Goal: Task Accomplishment & Management: Complete application form

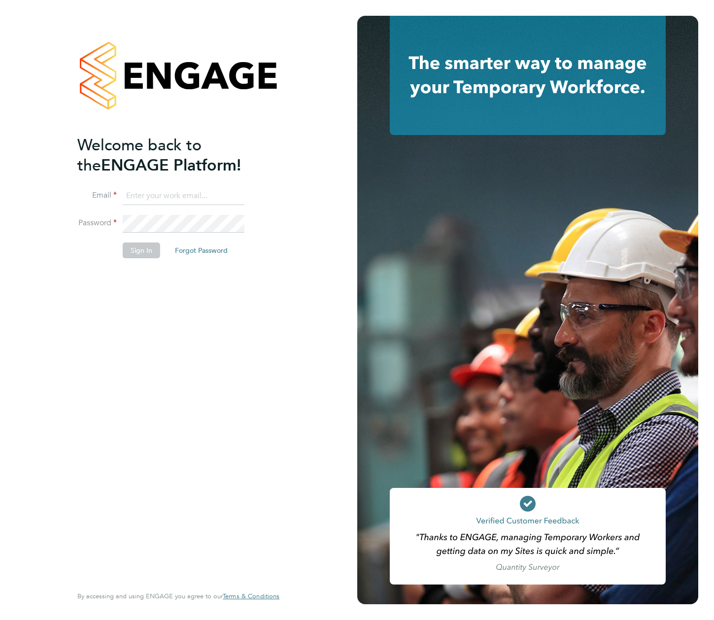
type input "[EMAIL_ADDRESS][DOMAIN_NAME]"
click at [141, 254] on button "Sign In" at bounding box center [141, 250] width 37 height 16
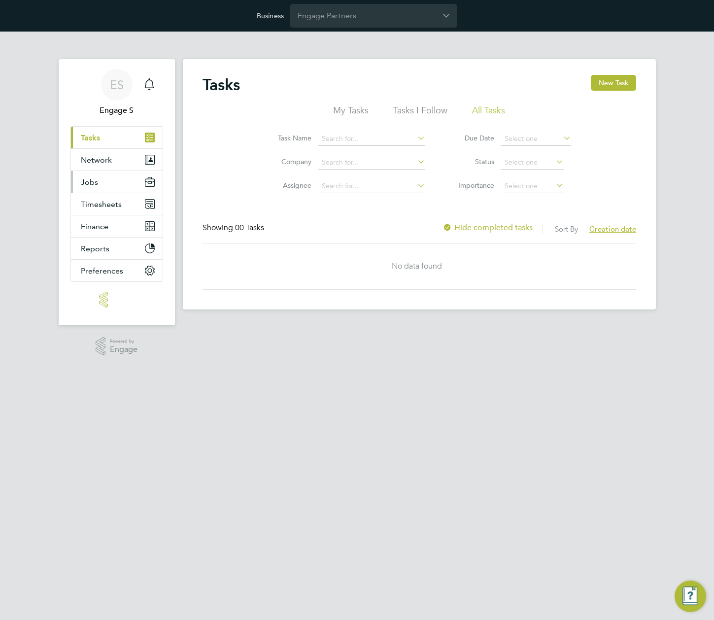
click at [97, 181] on button "Jobs" at bounding box center [117, 182] width 92 height 22
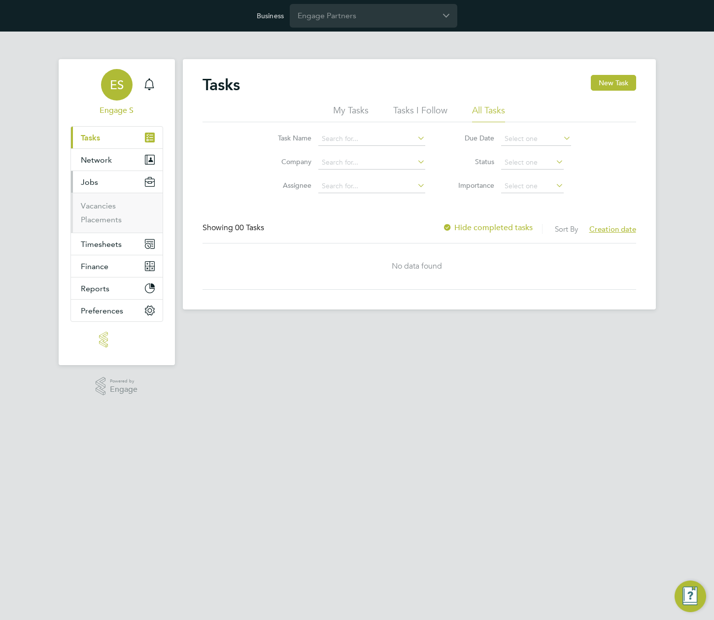
click at [118, 90] on span "ES" at bounding box center [117, 84] width 14 height 13
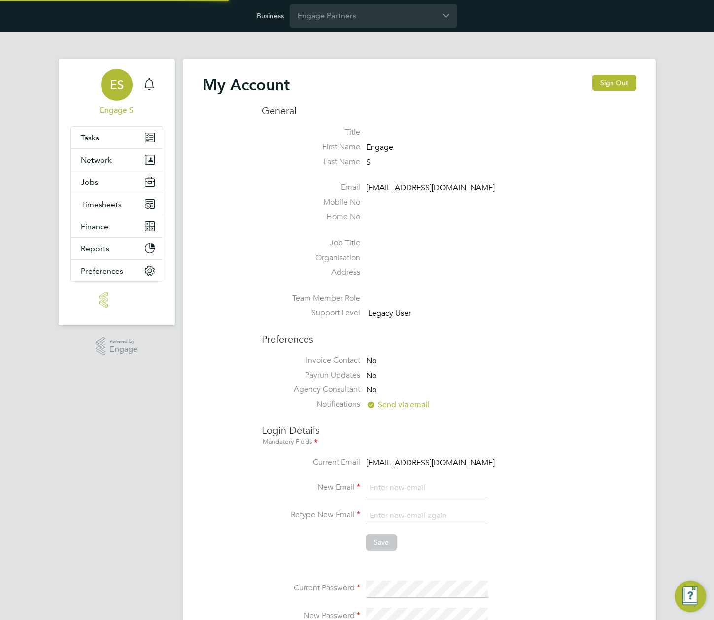
type input "[EMAIL_ADDRESS][DOMAIN_NAME]"
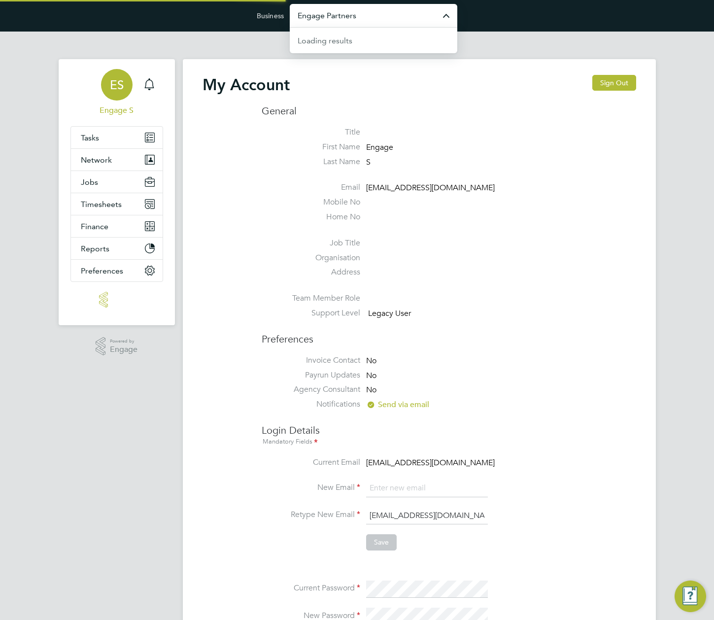
click at [310, 21] on input "Engage Partners" at bounding box center [374, 15] width 168 height 23
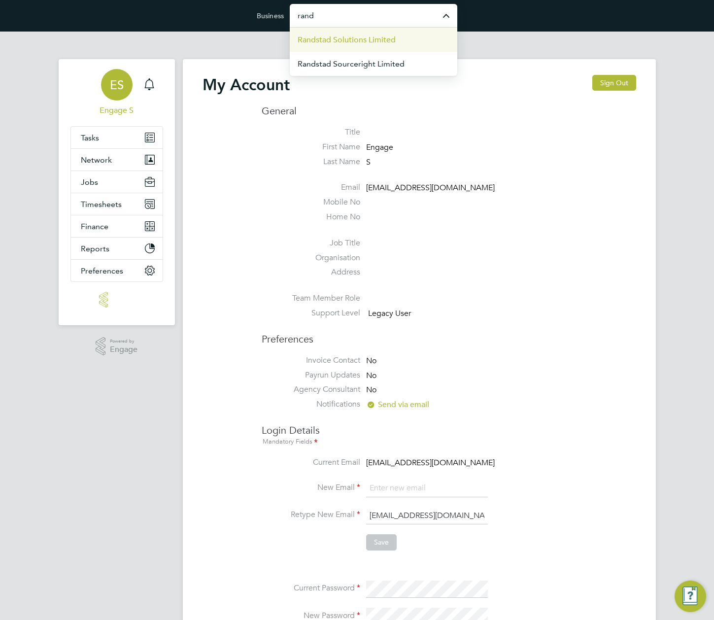
click at [328, 40] on span "Randstad Solutions Limited" at bounding box center [347, 40] width 98 height 12
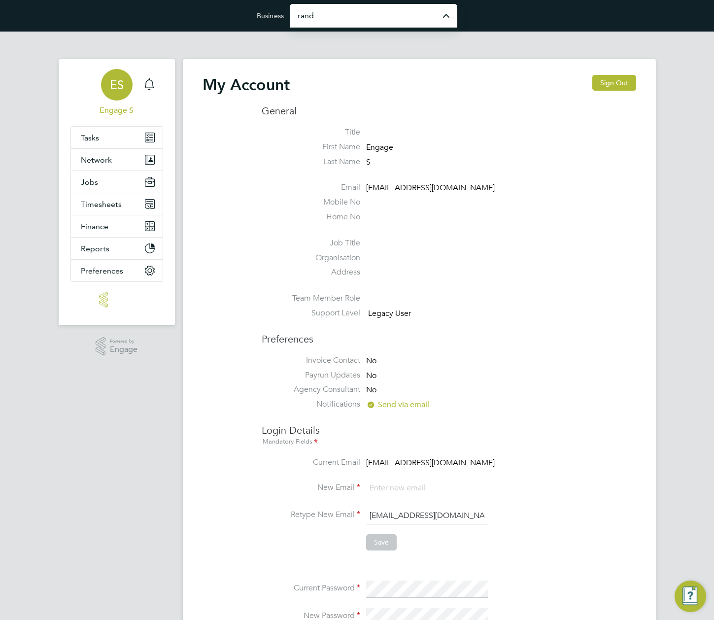
type input "Randstad Solutions Limited"
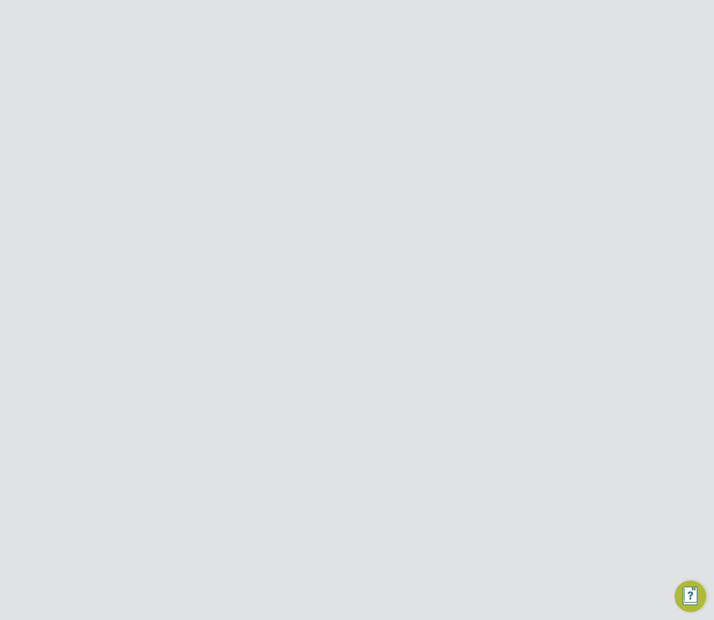
type input "[EMAIL_ADDRESS][DOMAIN_NAME]"
click at [93, 178] on span "Jobs" at bounding box center [89, 181] width 17 height 9
click at [102, 187] on button "Jobs" at bounding box center [117, 182] width 92 height 22
click at [102, 159] on span "Network" at bounding box center [96, 159] width 31 height 9
click at [82, 208] on link "Sites" at bounding box center [89, 210] width 17 height 9
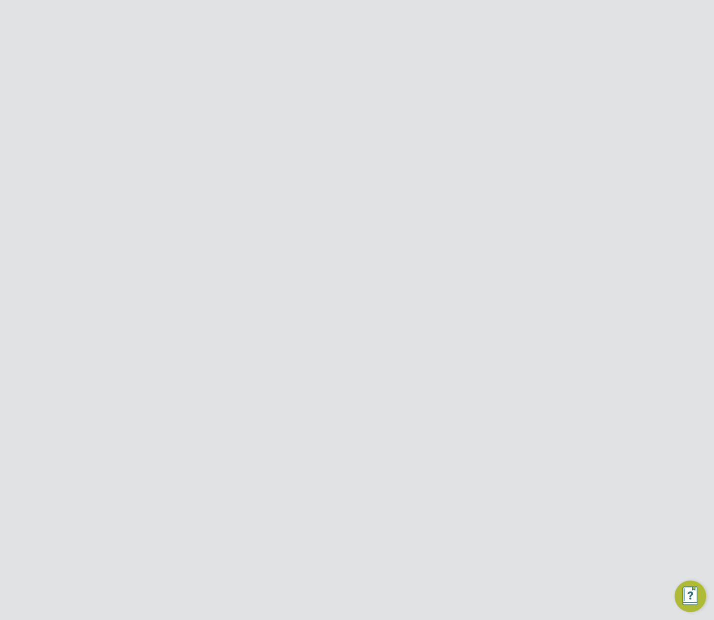
click at [427, 124] on input at bounding box center [445, 123] width 144 height 19
click at [410, 122] on input at bounding box center [445, 123] width 144 height 19
paste input "[PERSON_NAME] Construction - [GEOGRAPHIC_DATA]"
type input "[PERSON_NAME] Construction - [GEOGRAPHIC_DATA]"
click at [438, 215] on span "Morgan Sindall C…" at bounding box center [462, 211] width 65 height 8
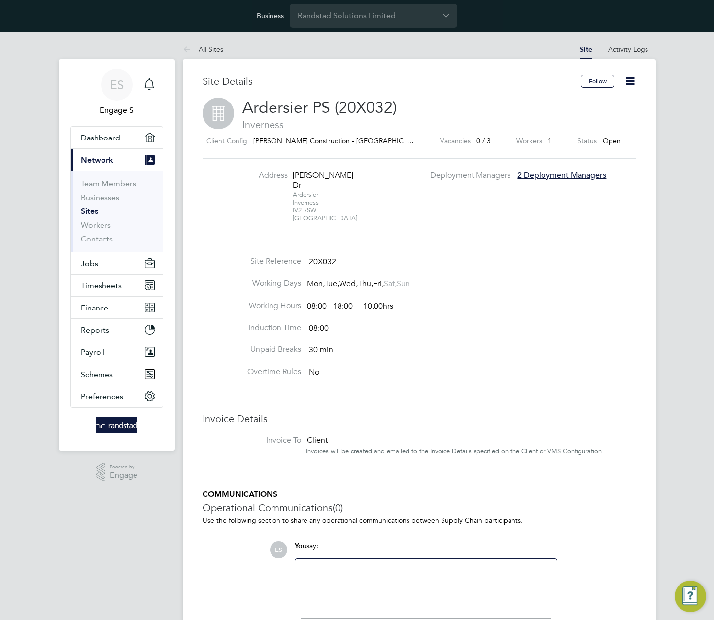
click at [636, 82] on icon at bounding box center [630, 81] width 12 height 12
click at [502, 266] on li "Site Reference 20X032" at bounding box center [420, 267] width 434 height 22
drag, startPoint x: 575, startPoint y: 197, endPoint x: 623, endPoint y: 68, distance: 138.1
click at [575, 197] on div "Address Cameron Dr Ardersier Inverness IV2 7SW United Kingdom Deployment Manage…" at bounding box center [420, 202] width 442 height 62
click at [629, 44] on li "Activity Logs" at bounding box center [628, 49] width 40 height 20
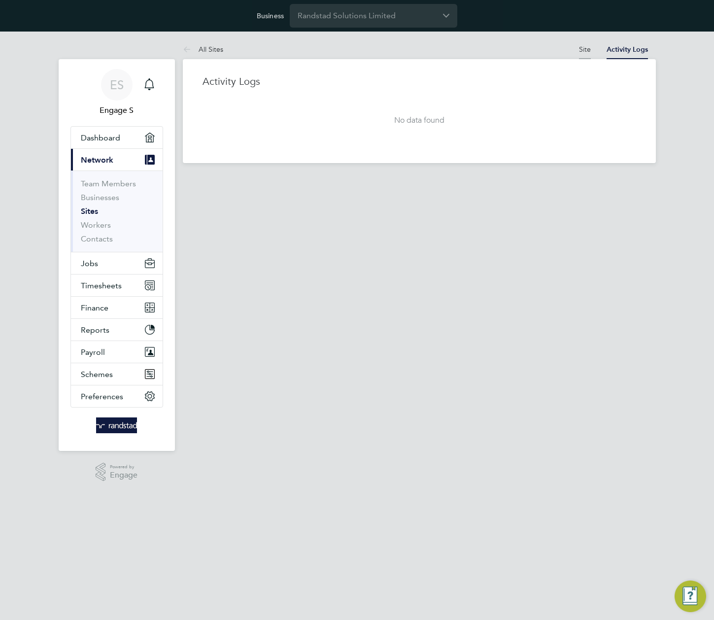
click at [579, 52] on link "Site" at bounding box center [585, 49] width 12 height 9
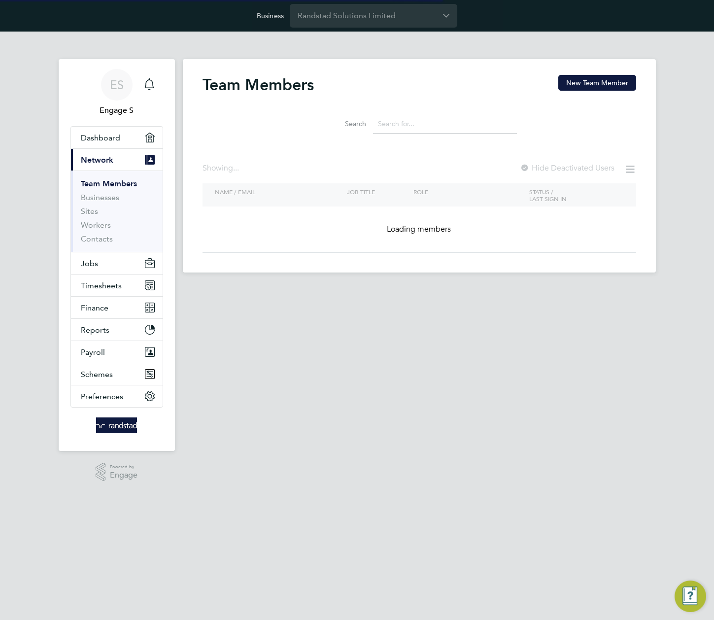
click at [515, 240] on div "Team Members New Team Member Search Showing ... Hide Deactivated Users NAME / E…" at bounding box center [420, 164] width 434 height 178
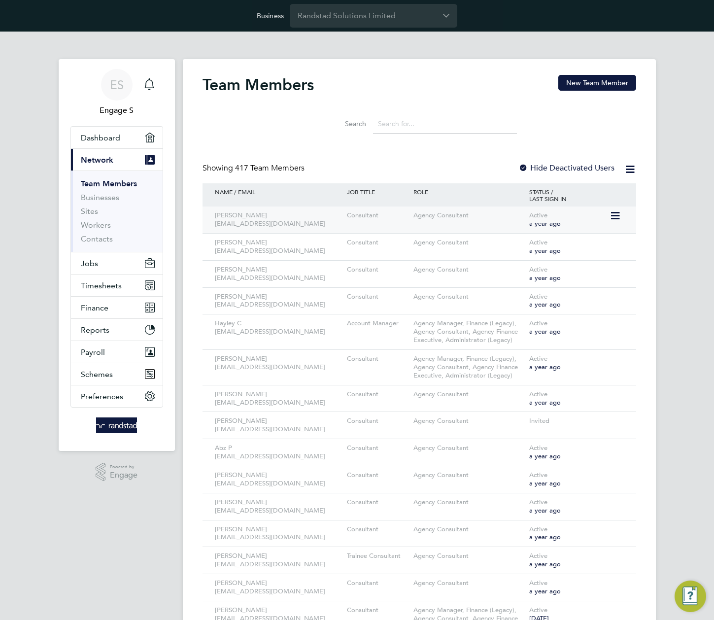
click at [615, 215] on icon at bounding box center [615, 216] width 10 height 12
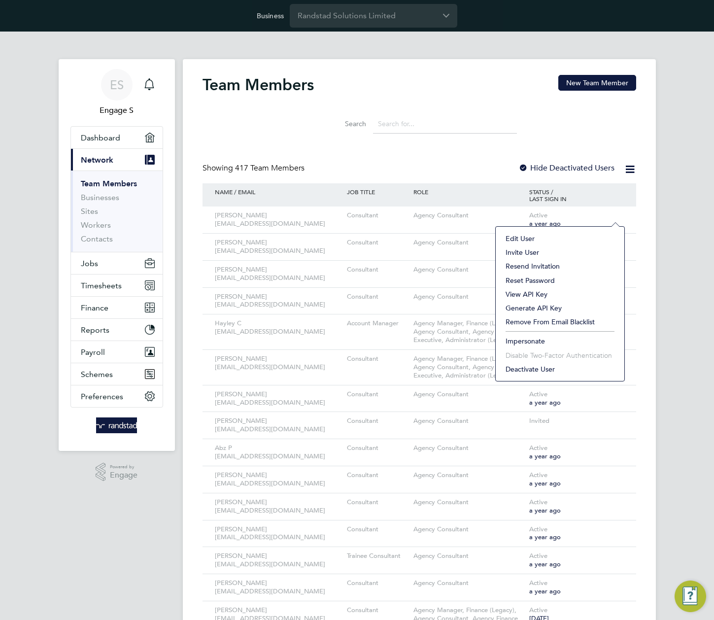
click at [527, 340] on li "Impersonate" at bounding box center [560, 341] width 119 height 14
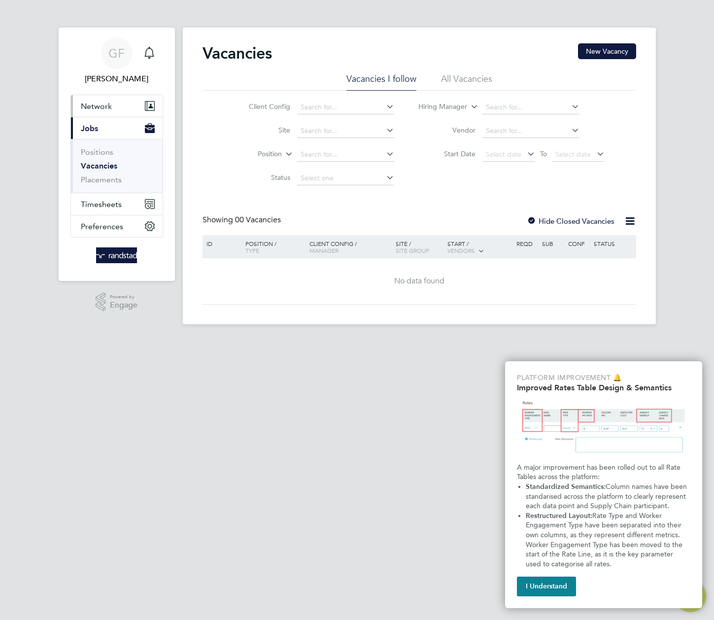
click at [110, 100] on button "Network" at bounding box center [117, 106] width 92 height 22
click at [103, 104] on span "Network" at bounding box center [96, 106] width 31 height 9
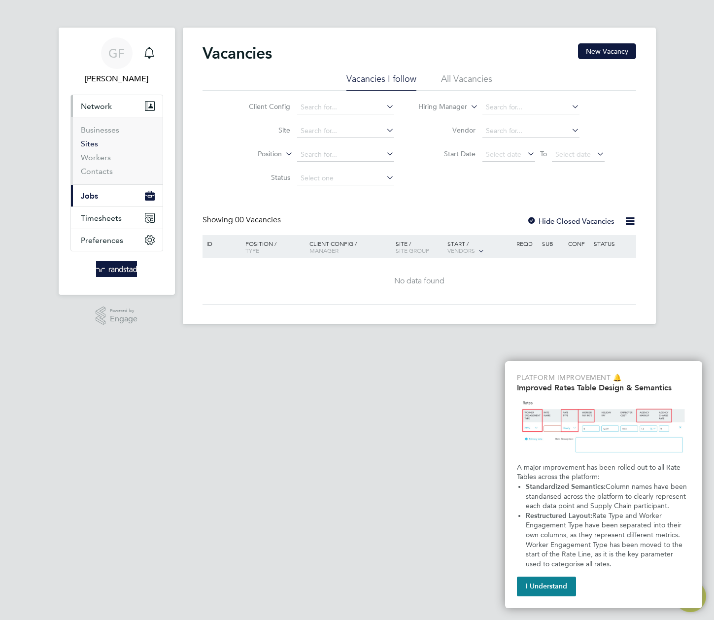
click at [87, 146] on link "Sites" at bounding box center [89, 143] width 17 height 9
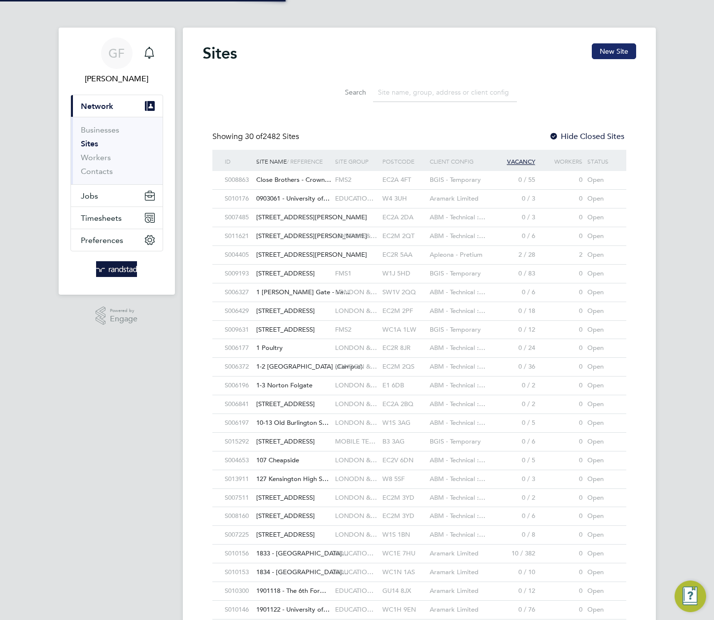
click at [617, 49] on button "New Site" at bounding box center [614, 51] width 44 height 16
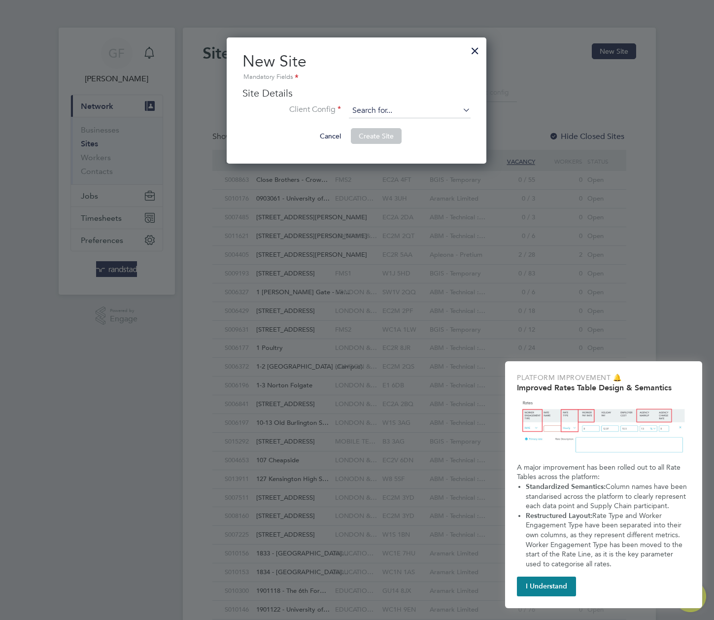
click at [418, 116] on input at bounding box center [410, 110] width 122 height 15
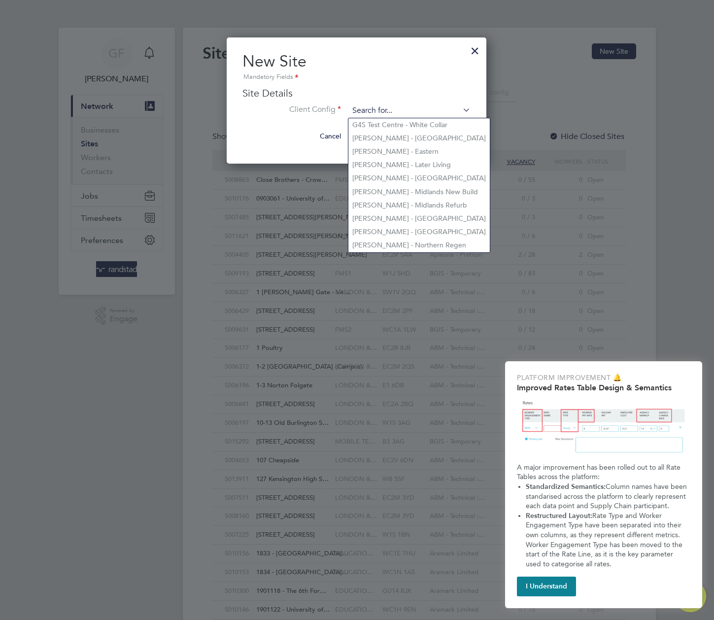
paste input "1 inv received"
type input "1 inv received"
click at [409, 109] on input at bounding box center [410, 110] width 122 height 15
paste input "[PERSON_NAME] Construction - [GEOGRAPHIC_DATA]"
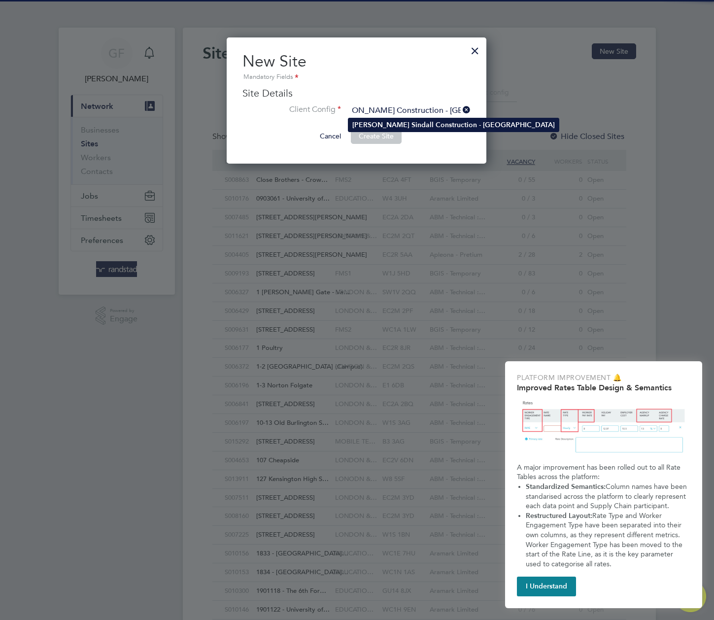
type input "[PERSON_NAME] Construction - [GEOGRAPHIC_DATA]"
click at [436, 122] on b "Construction" at bounding box center [456, 125] width 41 height 8
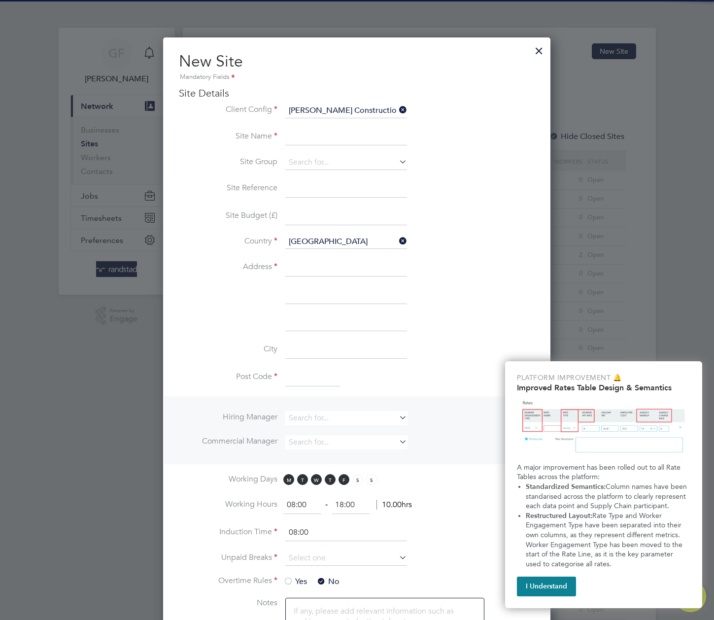
click at [351, 136] on input at bounding box center [346, 137] width 122 height 18
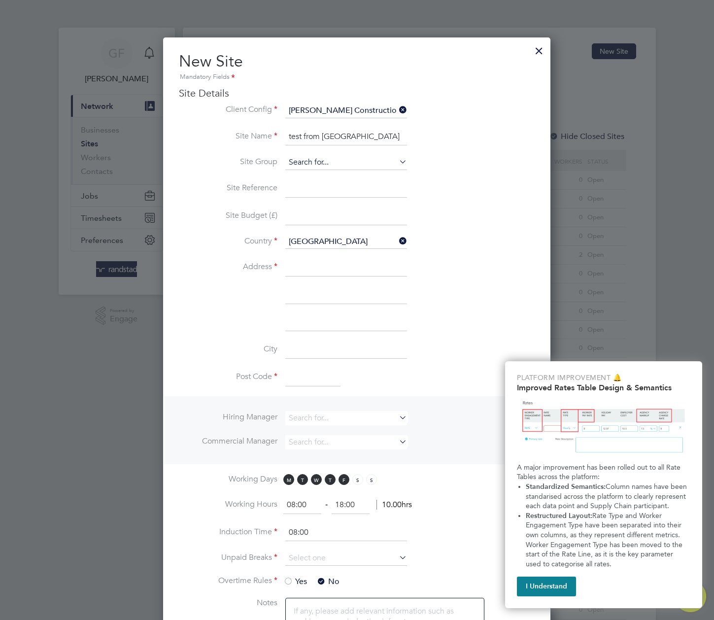
type input "test from randstad"
click at [320, 167] on input at bounding box center [346, 162] width 122 height 15
click at [316, 173] on li "CENTRAL CONSTRUCTION" at bounding box center [346, 176] width 123 height 13
type input "CENTRAL CONSTRUCTION"
click at [307, 195] on input at bounding box center [346, 189] width 122 height 18
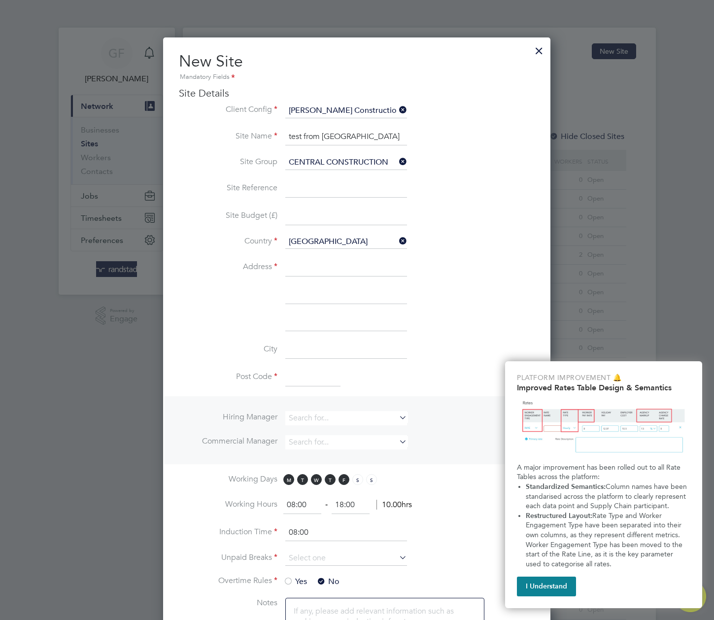
click at [304, 274] on input at bounding box center [346, 268] width 122 height 18
type input "addr"
click at [289, 377] on input at bounding box center [312, 378] width 55 height 18
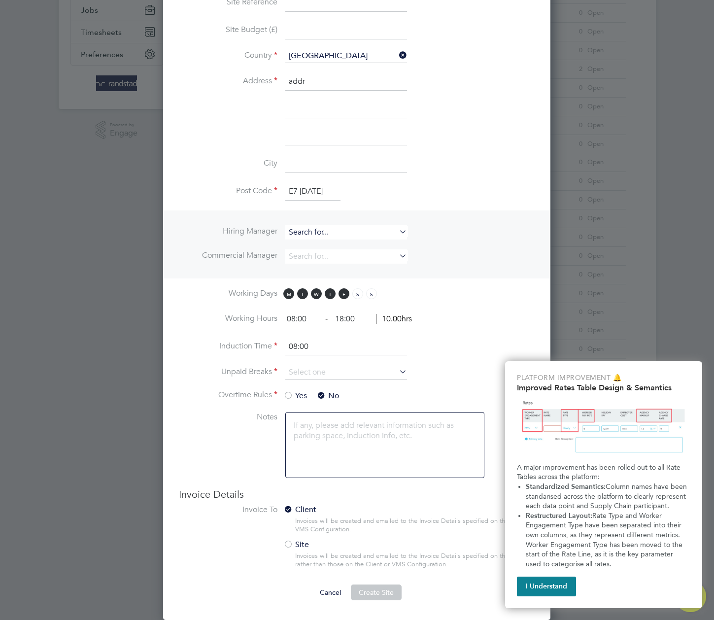
type input "E7 [DATE]"
click at [347, 231] on input at bounding box center [346, 232] width 122 height 14
click at [184, 274] on li "Hiring Manager Commercial Manager" at bounding box center [356, 244] width 385 height 68
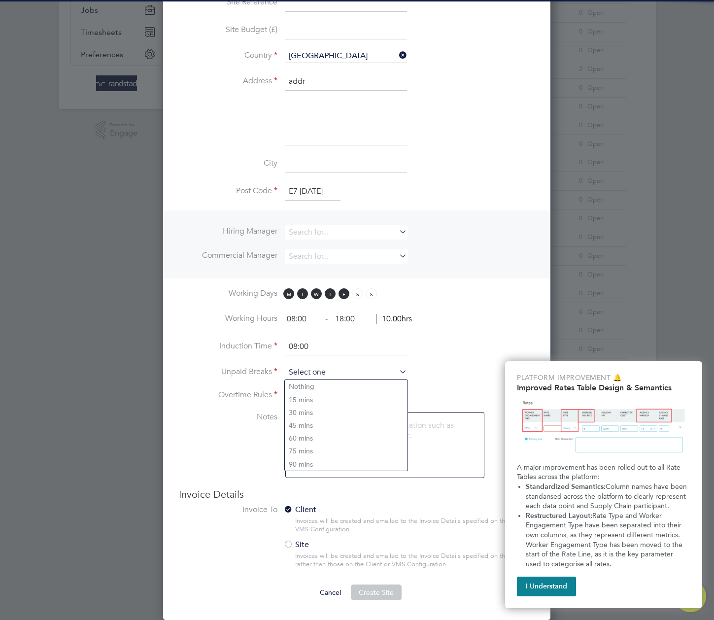
click at [350, 372] on input at bounding box center [346, 372] width 122 height 15
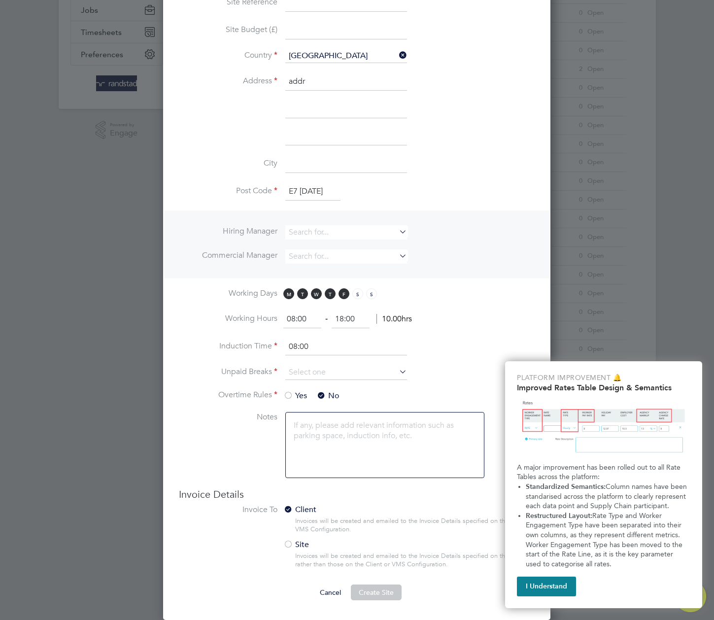
click at [341, 390] on li "Nothing" at bounding box center [346, 386] width 123 height 13
type input "Nothing"
click at [377, 597] on button "Create Site" at bounding box center [376, 592] width 51 height 16
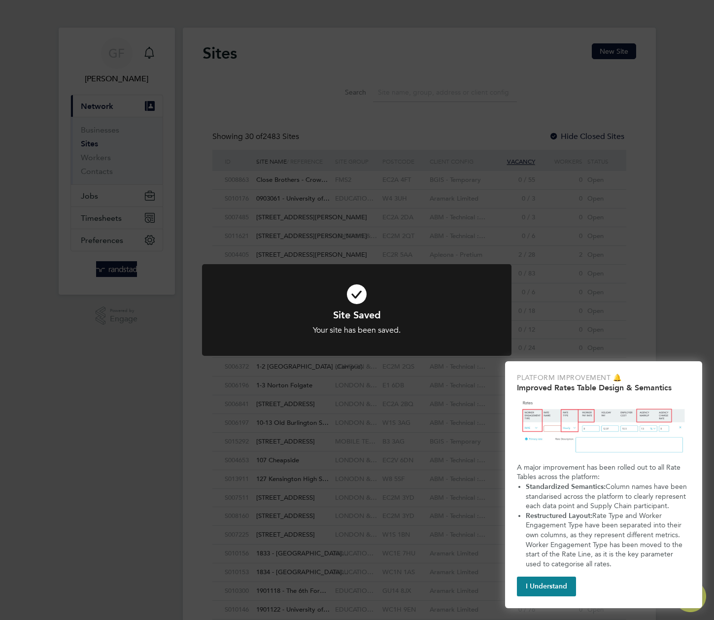
click at [357, 129] on div "Site Saved Your site has been saved. Cancel Okay" at bounding box center [357, 310] width 714 height 620
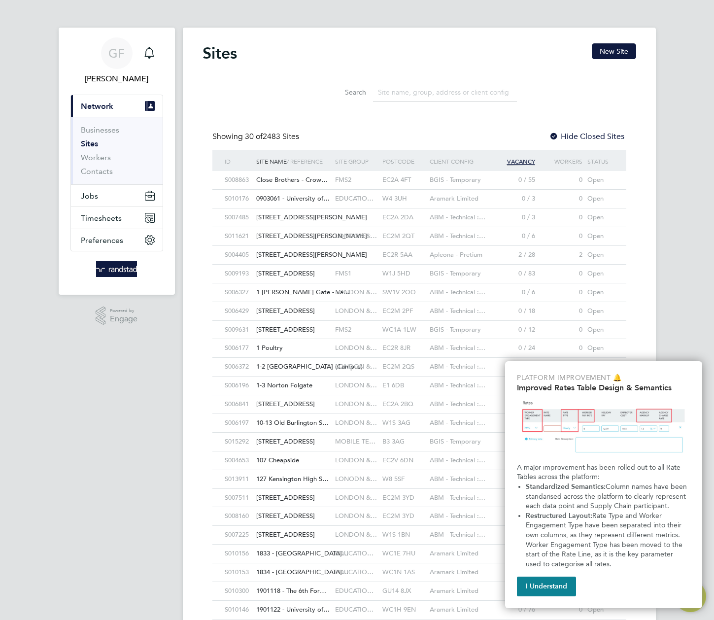
click at [405, 97] on input at bounding box center [445, 92] width 144 height 19
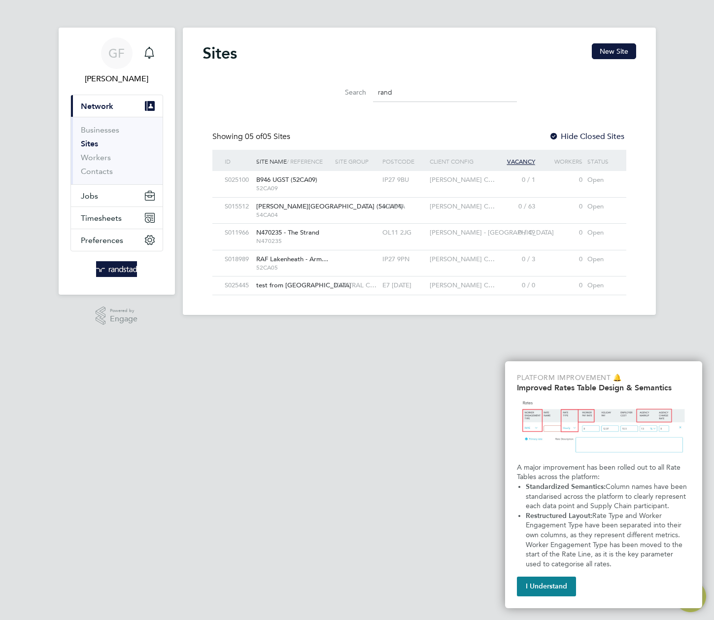
type input "rand"
click at [425, 288] on div "E7 [DATE]" at bounding box center [403, 285] width 47 height 18
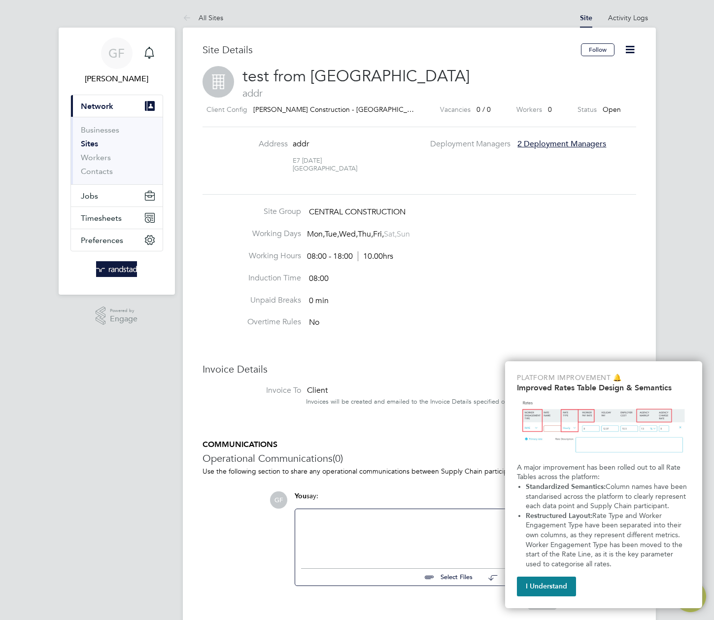
click at [632, 49] on icon at bounding box center [630, 49] width 12 height 12
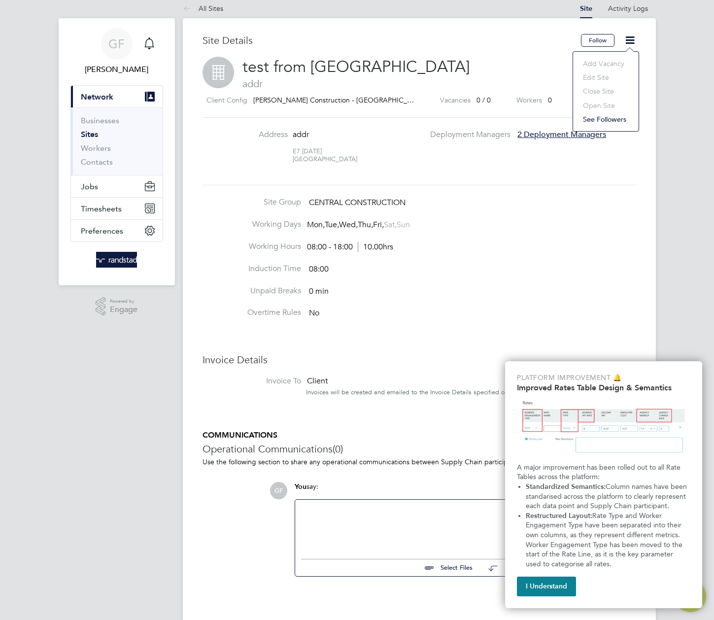
scroll to position [40, 0]
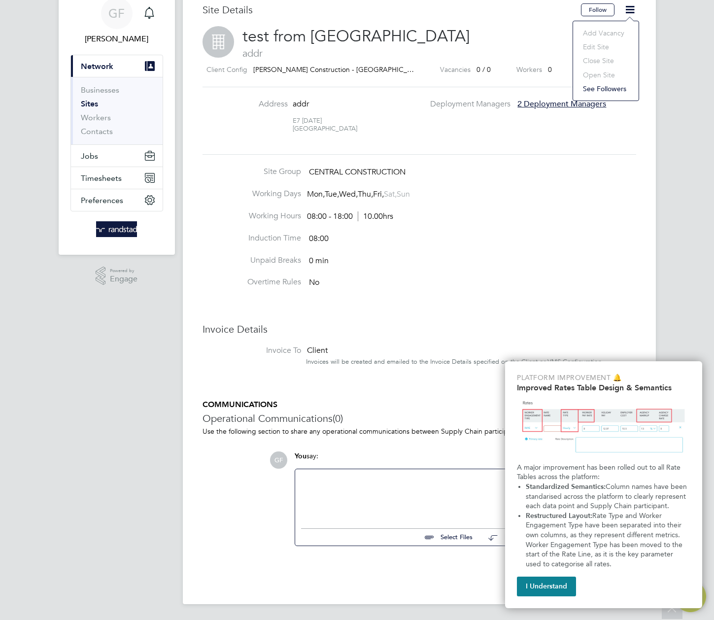
click at [486, 236] on li "Induction Time 08:00" at bounding box center [420, 244] width 434 height 22
click at [370, 256] on li "Unpaid Breaks 0 min" at bounding box center [420, 266] width 434 height 22
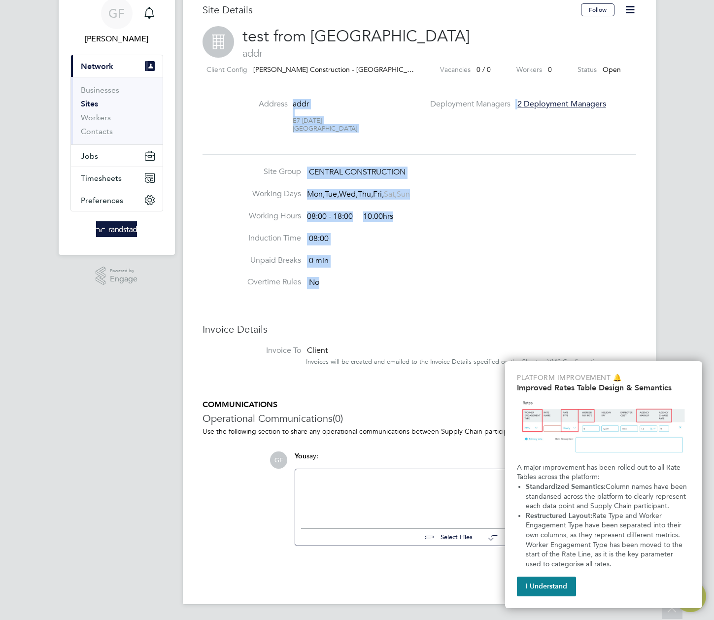
drag, startPoint x: 335, startPoint y: 276, endPoint x: 270, endPoint y: 118, distance: 170.6
click at [270, 118] on div "Site Details Follow test from randstad addr Client Config Morgan Sindall Constr…" at bounding box center [420, 293] width 434 height 581
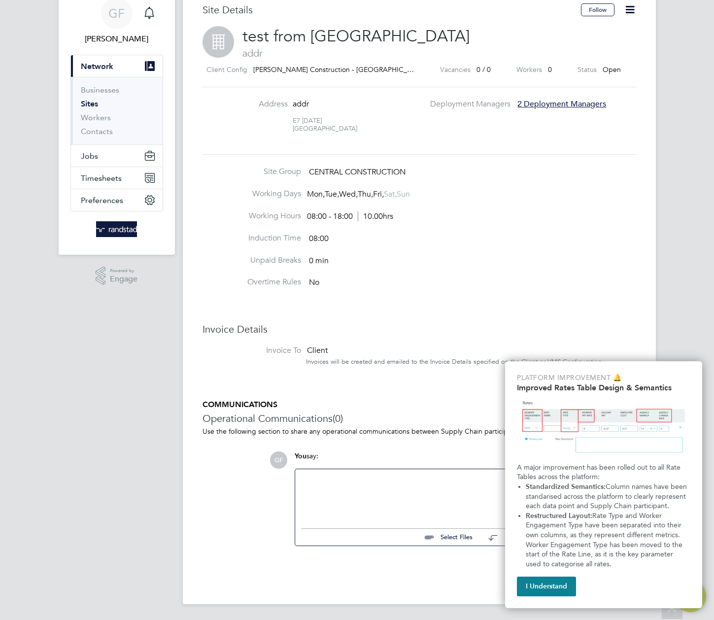
click at [415, 250] on li "Induction Time 08:00" at bounding box center [420, 244] width 434 height 22
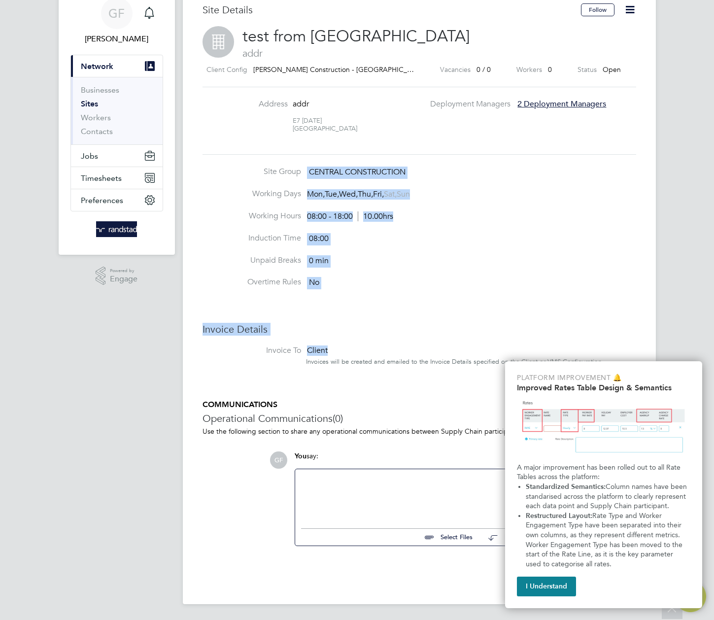
drag, startPoint x: 312, startPoint y: 166, endPoint x: 404, endPoint y: 357, distance: 212.3
click at [404, 357] on div "Site Details Follow test from randstad addr Client Config Morgan Sindall Constr…" at bounding box center [420, 293] width 434 height 581
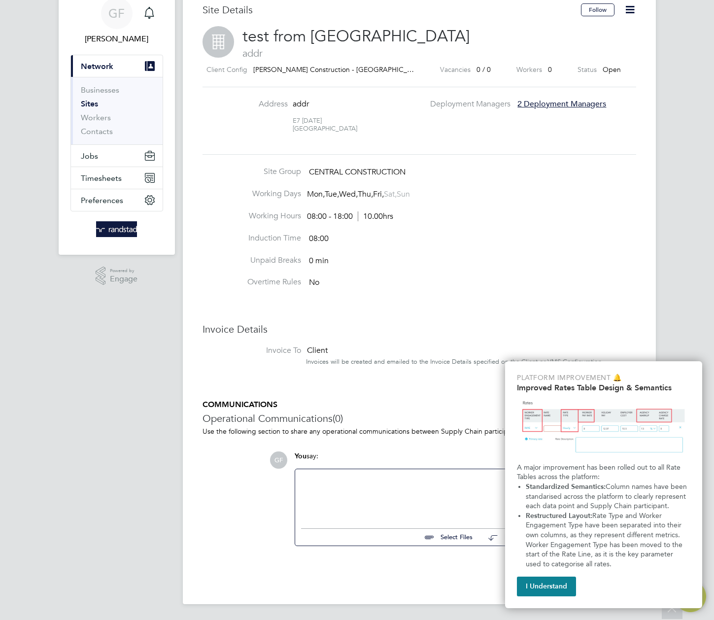
drag, startPoint x: 416, startPoint y: 337, endPoint x: 416, endPoint y: 330, distance: 6.9
click at [416, 330] on ul "Invoice Details Invoice To Client Invoices will be created and emailed to the I…" at bounding box center [420, 349] width 434 height 53
drag, startPoint x: 416, startPoint y: 330, endPoint x: 418, endPoint y: 324, distance: 6.7
click at [418, 324] on h3 "Invoice Details" at bounding box center [420, 329] width 434 height 13
click at [631, 12] on icon at bounding box center [630, 9] width 12 height 12
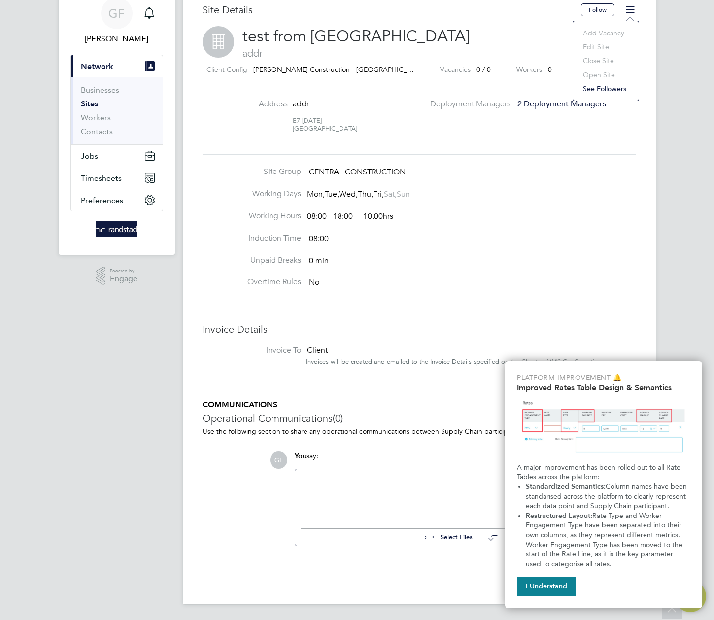
click at [563, 206] on li "Working Days Mon, Tue, Wed, Thu, Fri, Sat, Sun" at bounding box center [420, 200] width 434 height 22
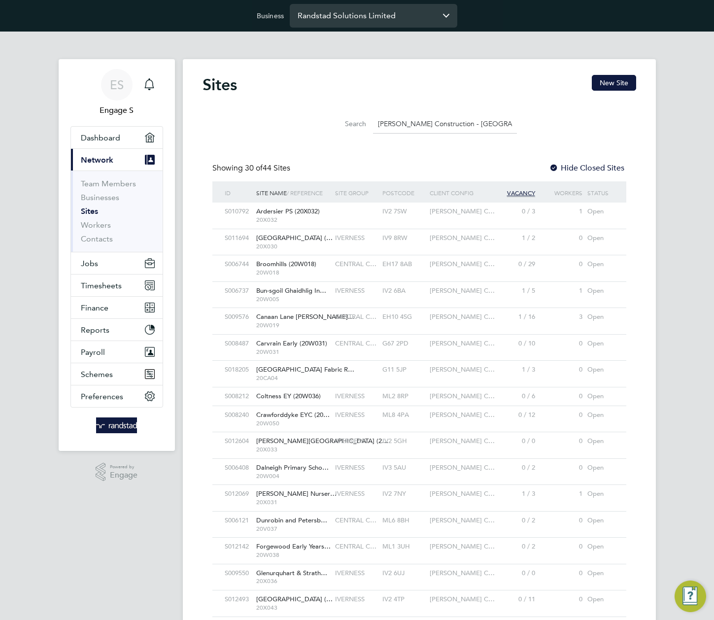
click at [358, 14] on input "Randstad Solutions Limited" at bounding box center [374, 15] width 168 height 23
type input "Blue Water Recruitment Limited"
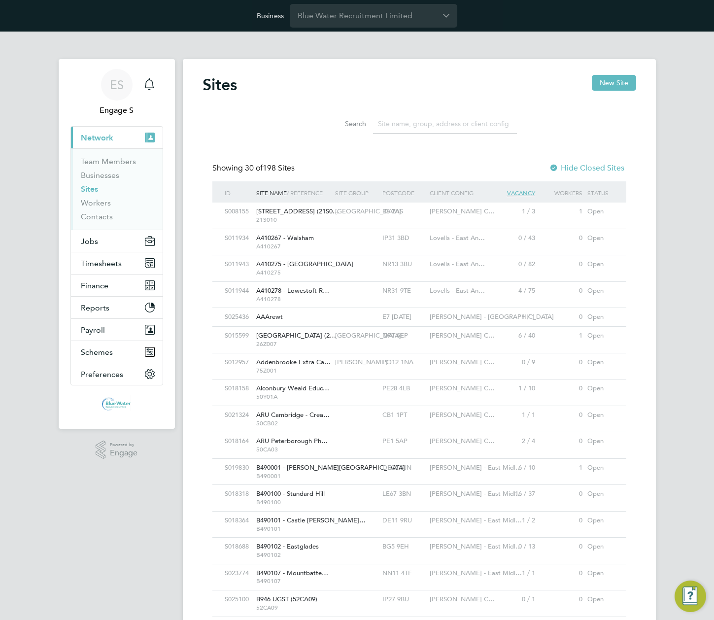
click at [444, 129] on input at bounding box center [445, 123] width 144 height 19
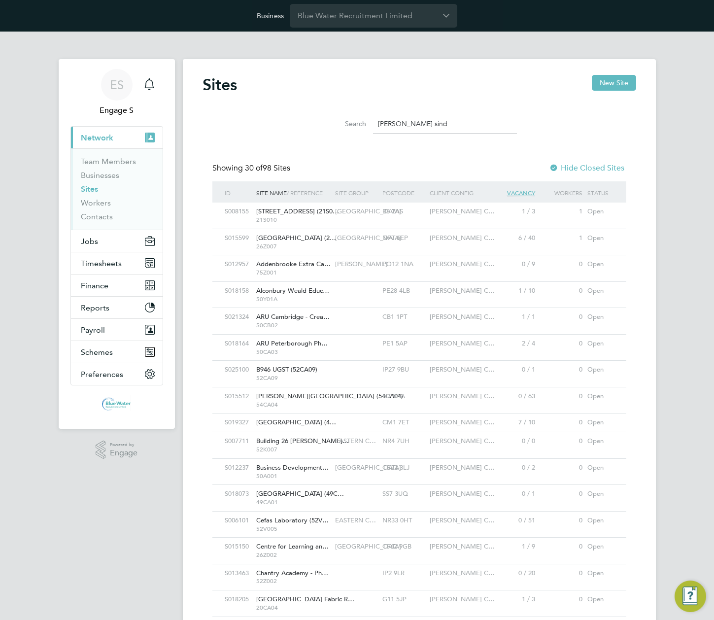
click at [457, 125] on input "[PERSON_NAME] sind" at bounding box center [445, 123] width 144 height 19
click at [457, 125] on input "morgan sind" at bounding box center [445, 123] width 144 height 19
paste input "Morgan Sindall Construction - Scotla"
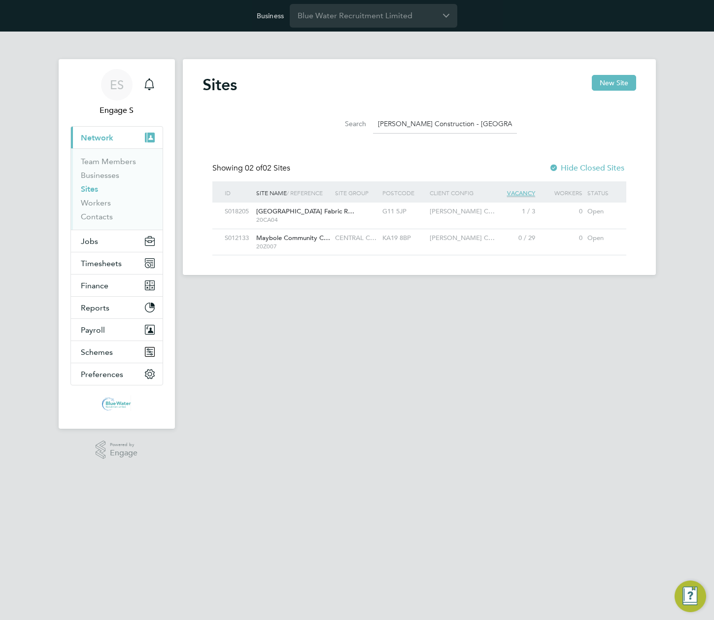
type input "[PERSON_NAME] Construction - [GEOGRAPHIC_DATA]"
click at [413, 210] on div "G11 5JP" at bounding box center [403, 212] width 47 height 18
click at [615, 86] on button "New Site" at bounding box center [614, 83] width 44 height 16
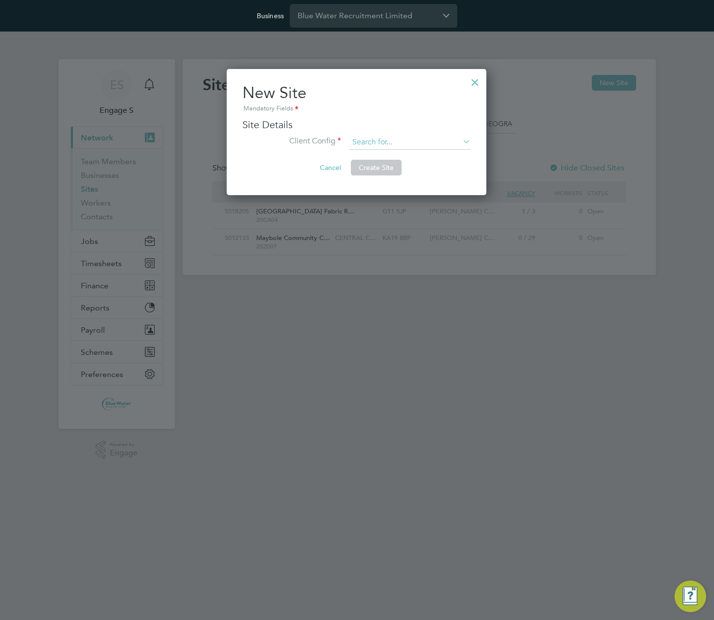
click at [385, 140] on input at bounding box center [410, 142] width 122 height 15
paste input "[PERSON_NAME] Construction - [GEOGRAPHIC_DATA]"
type input "[PERSON_NAME] Construction - [GEOGRAPHIC_DATA]"
click at [474, 78] on div at bounding box center [475, 80] width 18 height 18
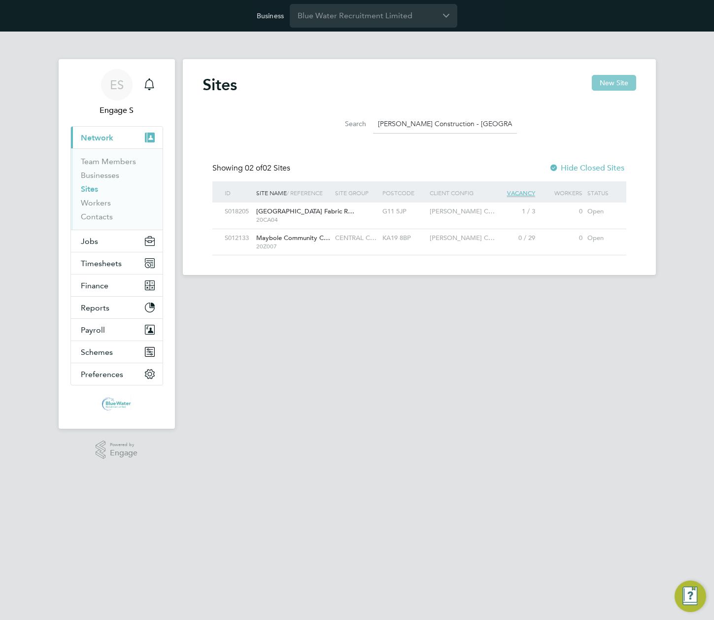
click at [623, 83] on button "New Site" at bounding box center [614, 83] width 44 height 16
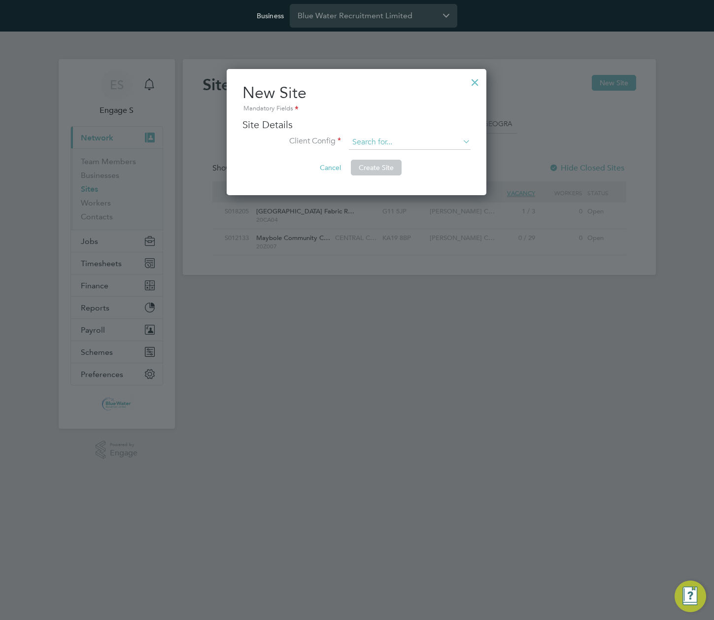
click at [425, 142] on input at bounding box center [410, 142] width 122 height 15
click at [425, 153] on li "[PERSON_NAME] Construction - [GEOGRAPHIC_DATA]" at bounding box center [439, 156] width 183 height 13
type input "[PERSON_NAME] Construction - [GEOGRAPHIC_DATA]"
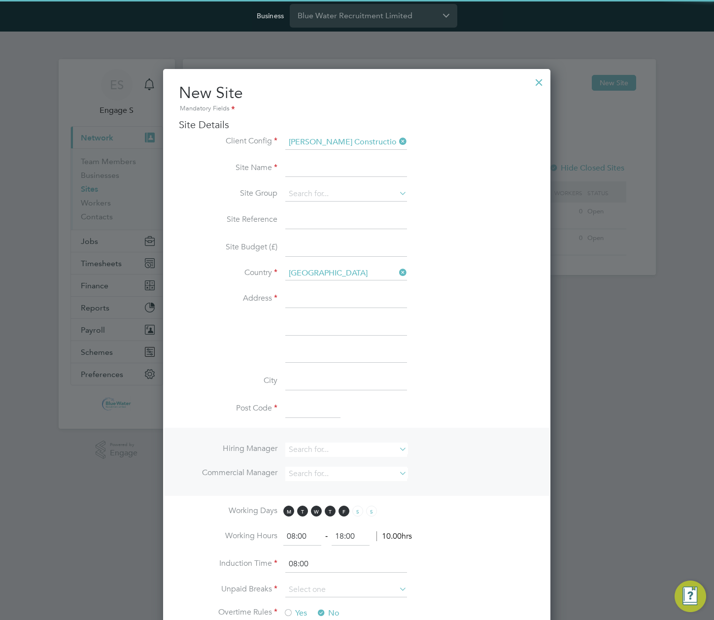
click at [354, 170] on input at bounding box center [346, 169] width 122 height 18
click at [285, 191] on li "Site Group" at bounding box center [357, 199] width 356 height 25
click at [318, 167] on input at bounding box center [346, 169] width 122 height 18
type input "a test blue water"
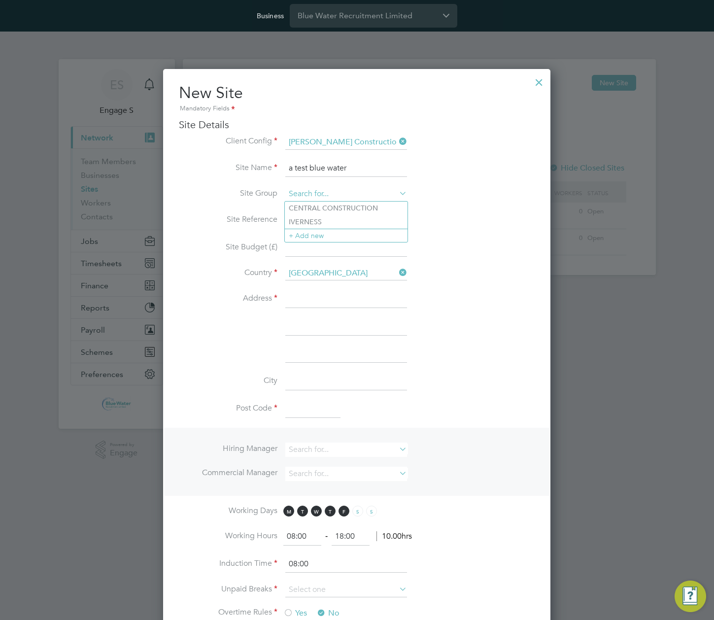
click at [361, 199] on input at bounding box center [346, 194] width 122 height 15
click at [356, 209] on li "CENTRAL CONSTRUCTION" at bounding box center [346, 208] width 123 height 13
type input "CENTRAL CONSTRUCTION"
click at [361, 196] on input at bounding box center [346, 194] width 122 height 15
click at [462, 240] on li "Site Budget (£)" at bounding box center [357, 253] width 356 height 28
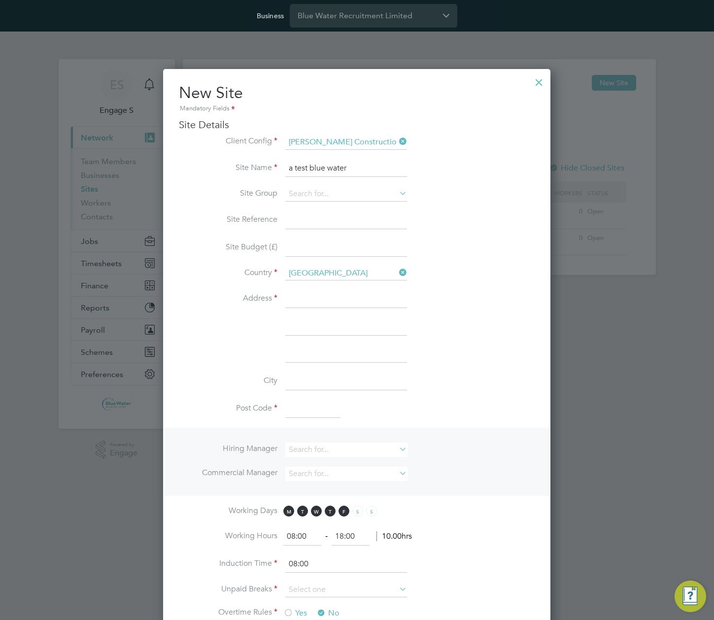
click at [339, 303] on input at bounding box center [346, 299] width 122 height 18
type input "addr 34"
drag, startPoint x: 503, startPoint y: 361, endPoint x: 497, endPoint y: 381, distance: 20.9
click at [503, 361] on li at bounding box center [357, 359] width 356 height 28
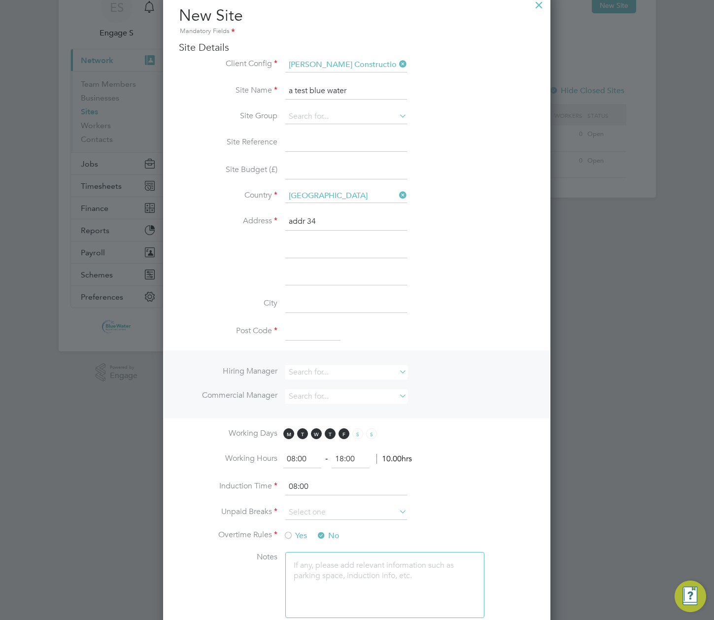
scroll to position [191, 0]
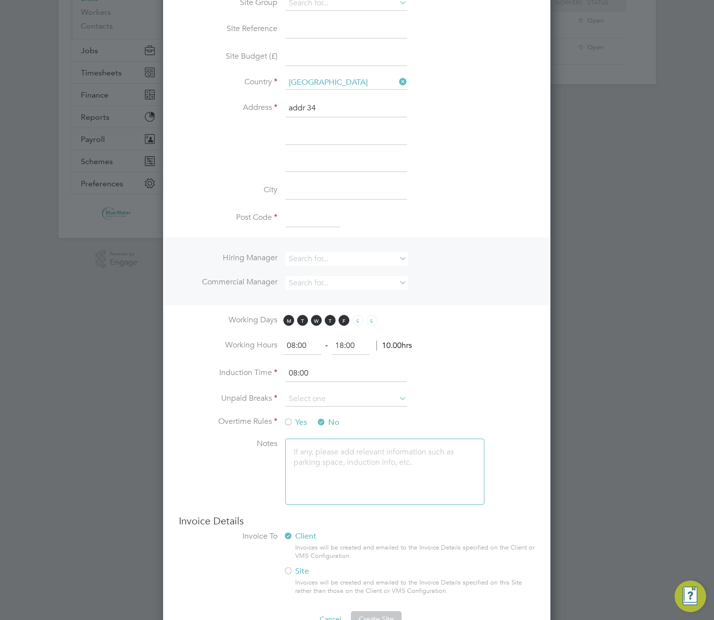
click at [308, 217] on input at bounding box center [312, 218] width 55 height 18
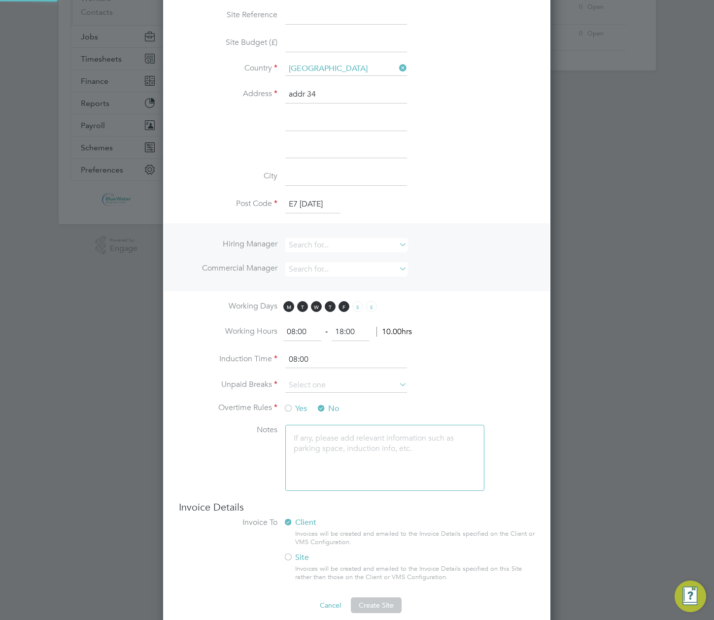
scroll to position [217, 0]
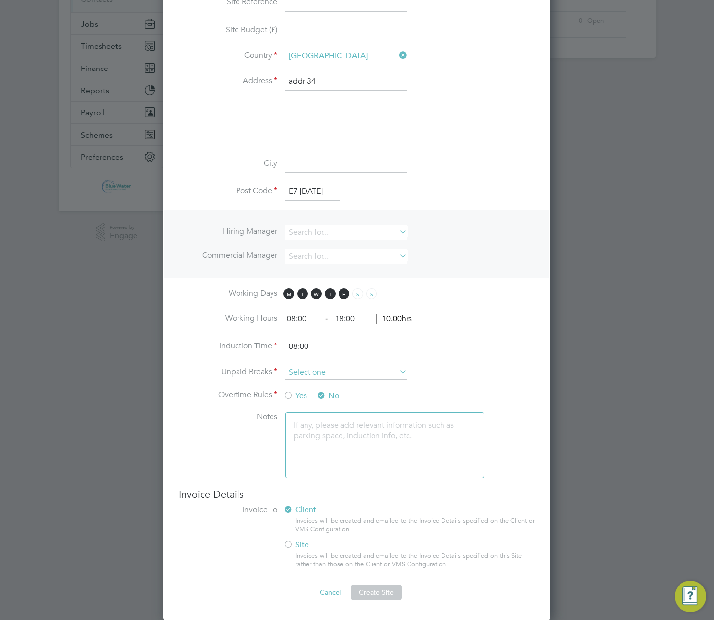
type input "E7 [DATE]"
click at [352, 372] on input at bounding box center [346, 372] width 122 height 15
click at [324, 388] on li "Nothing" at bounding box center [346, 386] width 123 height 13
type input "Nothing"
click at [377, 591] on span "Create Site" at bounding box center [376, 592] width 35 height 9
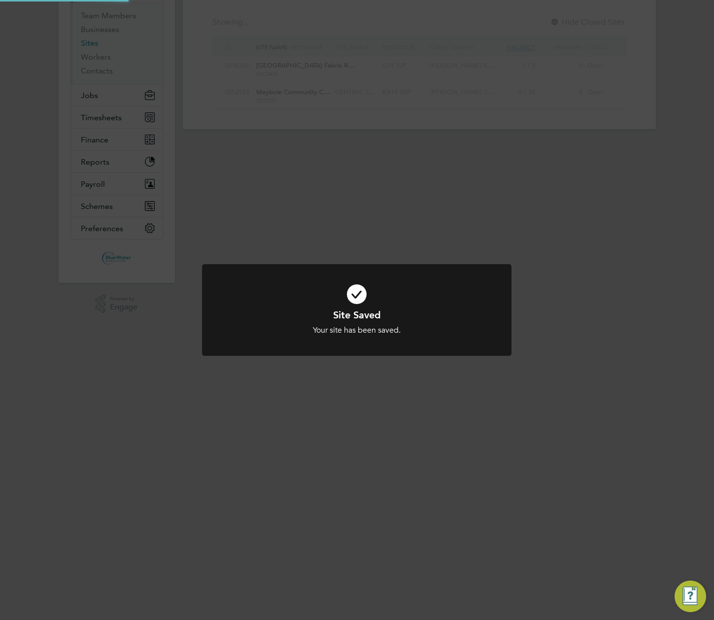
scroll to position [0, 0]
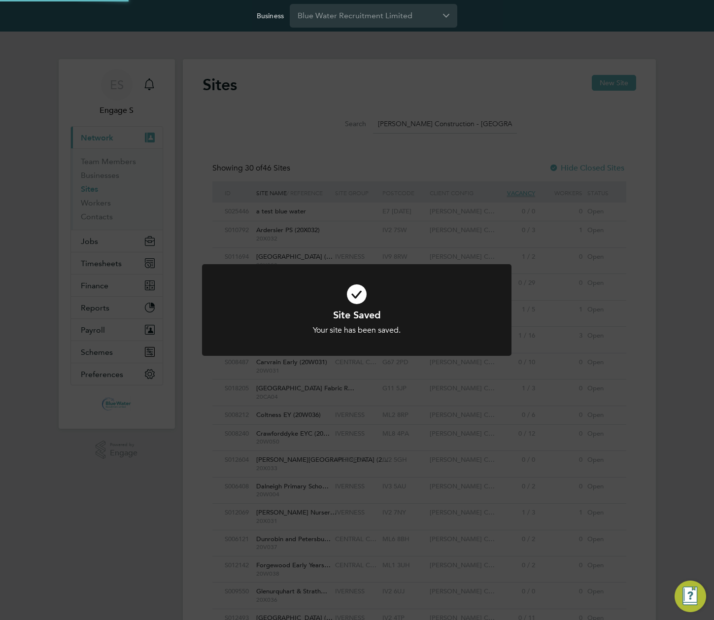
click at [492, 179] on div "Site Saved Your site has been saved. Cancel Okay" at bounding box center [357, 310] width 714 height 620
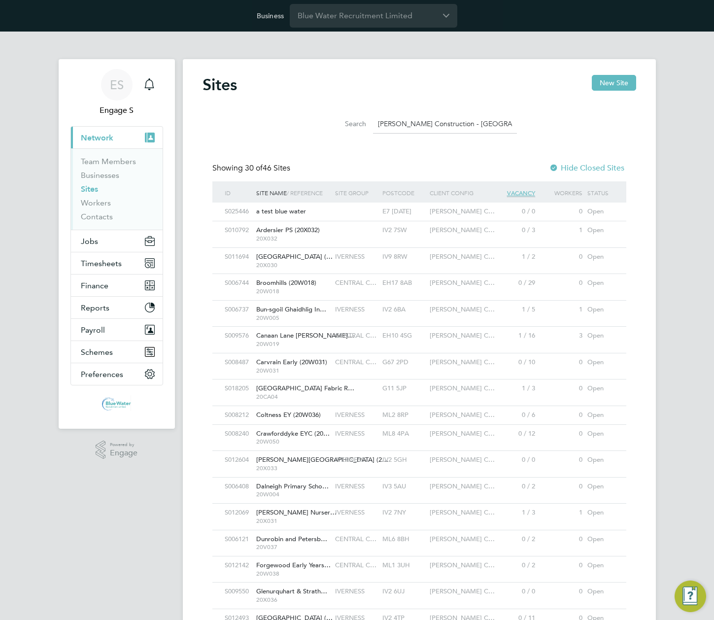
click at [478, 217] on div "Morgan Sindall C…" at bounding box center [458, 212] width 63 height 18
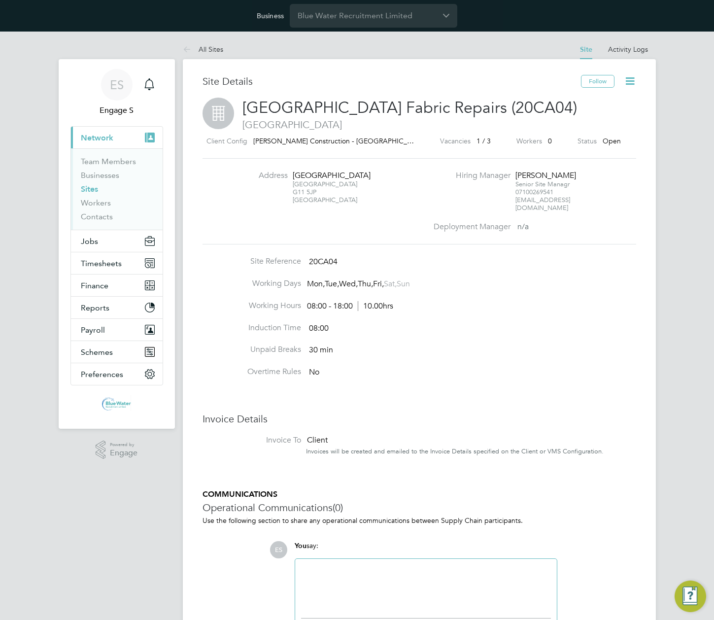
click at [628, 79] on icon at bounding box center [630, 81] width 12 height 12
click at [422, 83] on h3 "Site Details" at bounding box center [392, 81] width 378 height 13
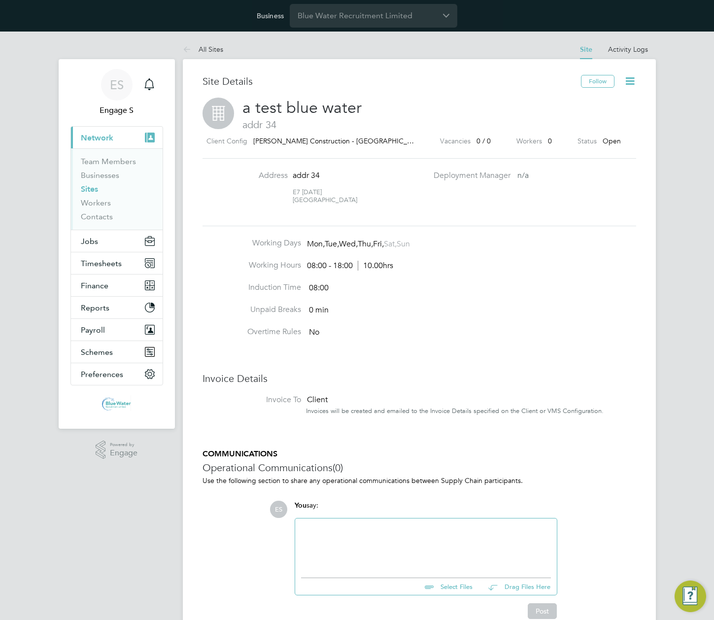
click at [624, 80] on icon at bounding box center [630, 81] width 12 height 12
click at [478, 93] on div "Site Details" at bounding box center [392, 86] width 378 height 23
click at [629, 79] on icon at bounding box center [630, 81] width 12 height 12
